Goal: Navigation & Orientation: Find specific page/section

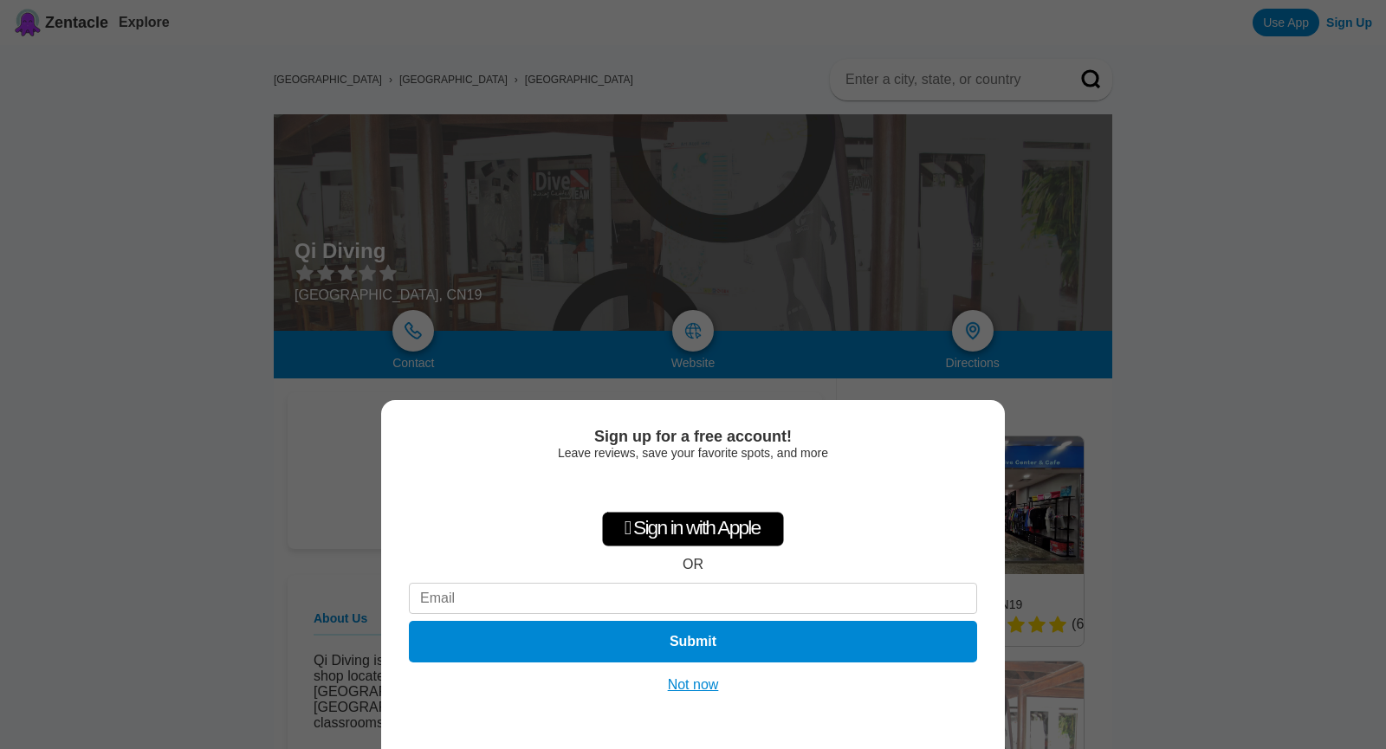
click at [701, 683] on button "Not now" at bounding box center [694, 685] width 62 height 17
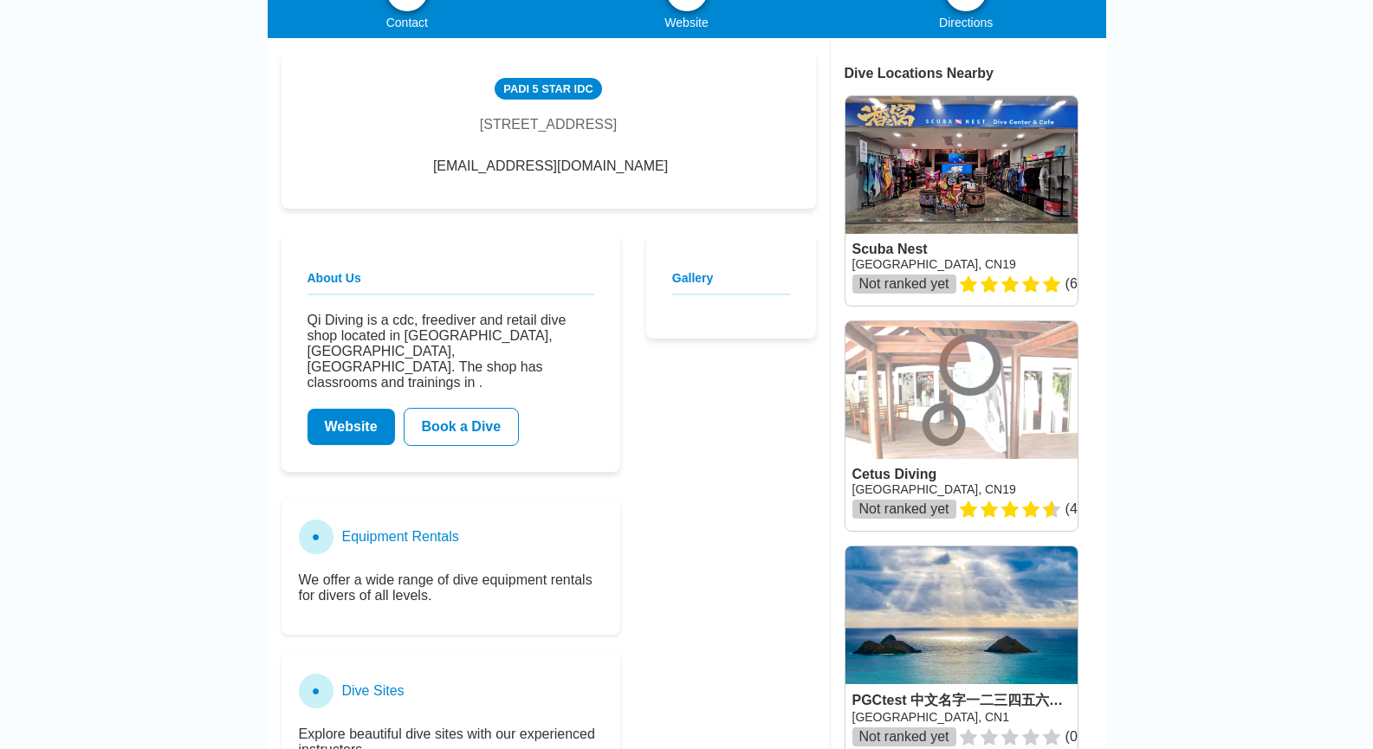
scroll to position [346, 0]
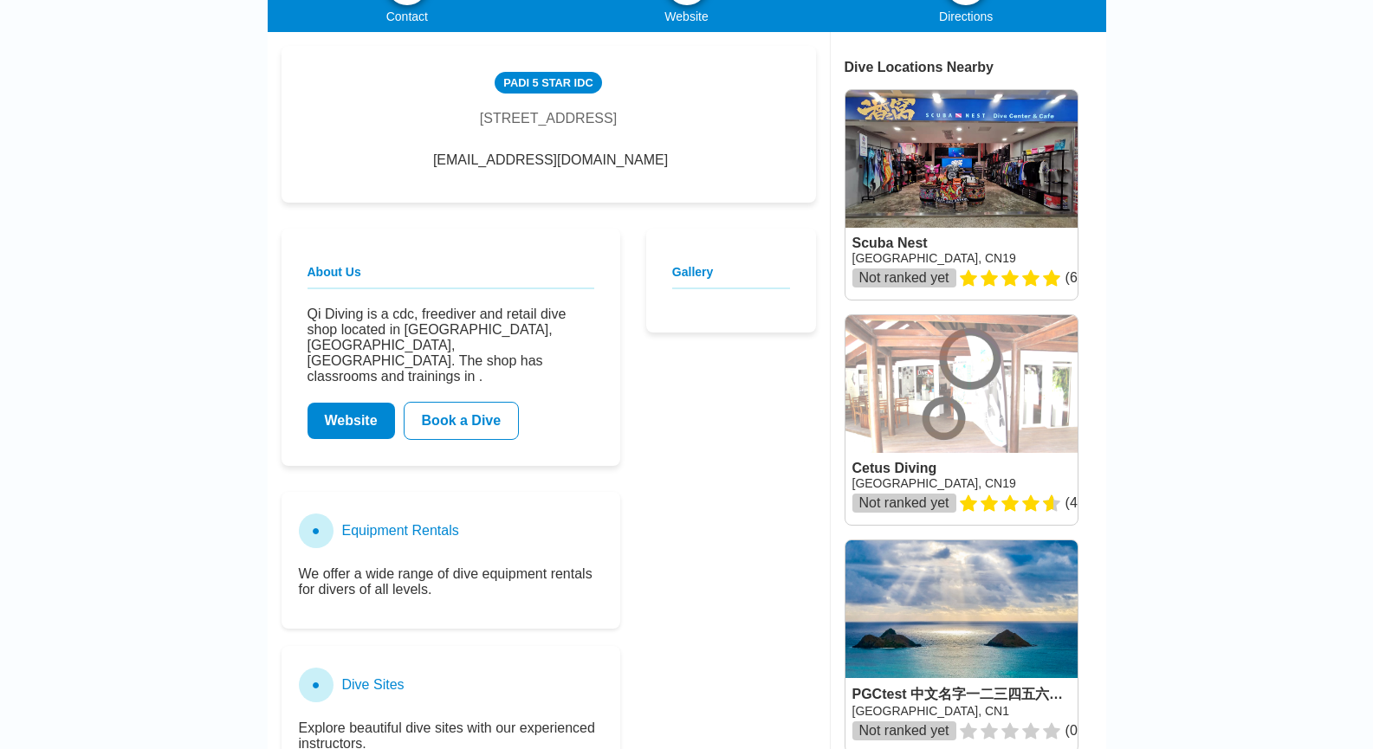
click at [954, 165] on link at bounding box center [961, 195] width 232 height 210
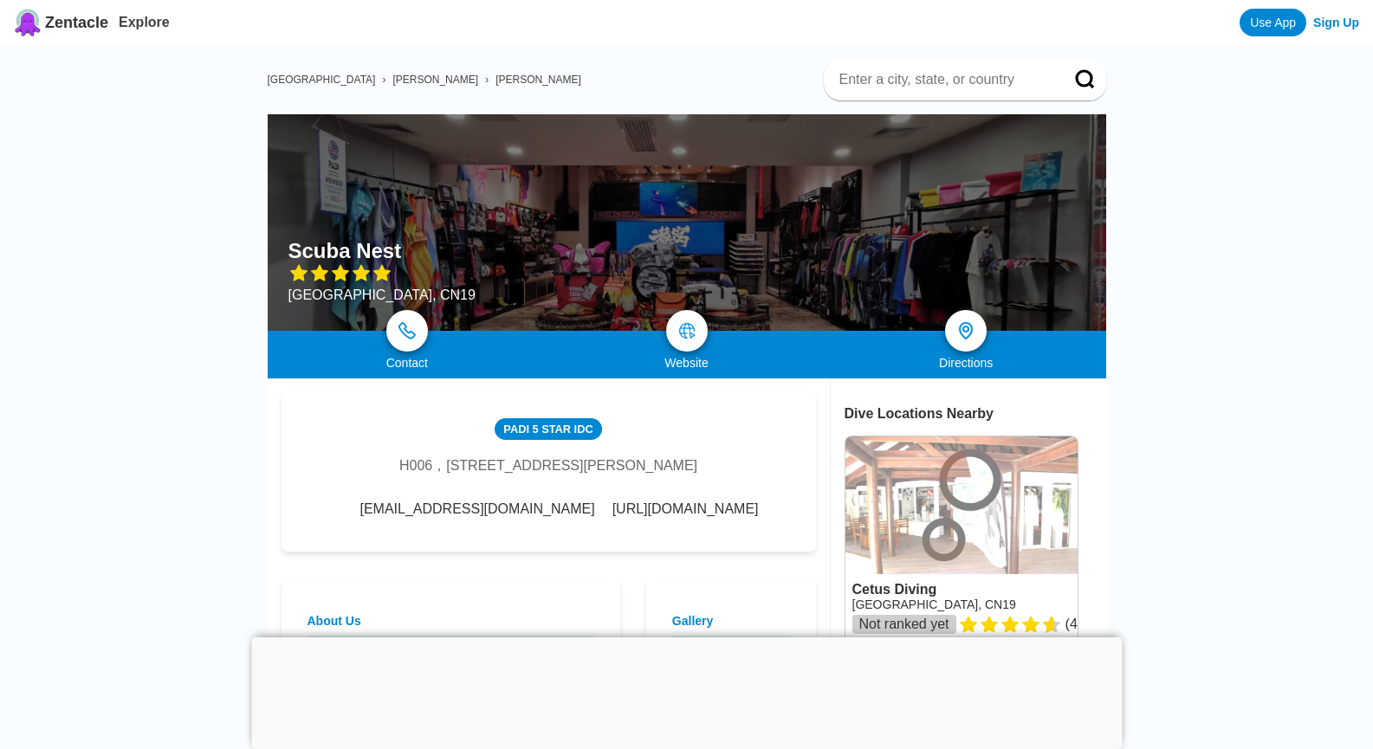
click at [683, 638] on div at bounding box center [686, 638] width 871 height 0
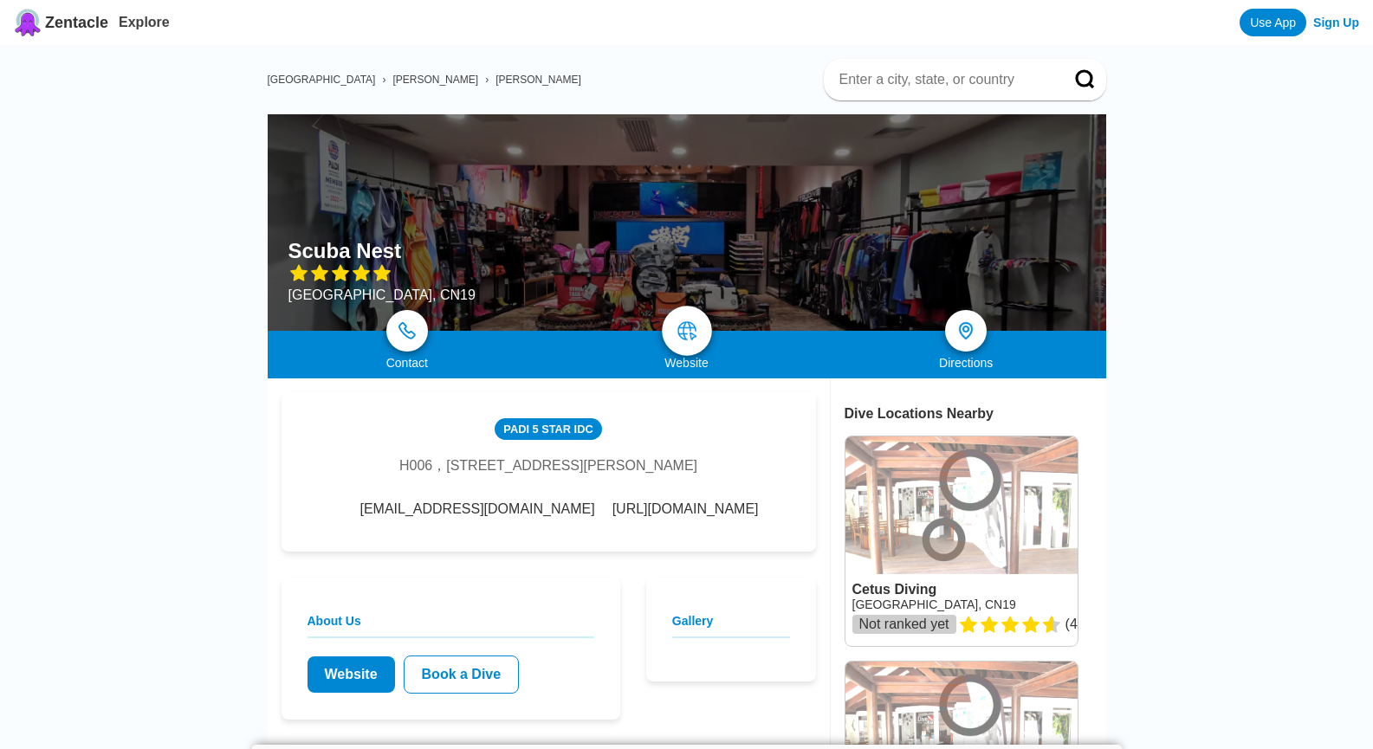
click at [691, 333] on img at bounding box center [687, 331] width 21 height 21
